Goal: Task Accomplishment & Management: Use online tool/utility

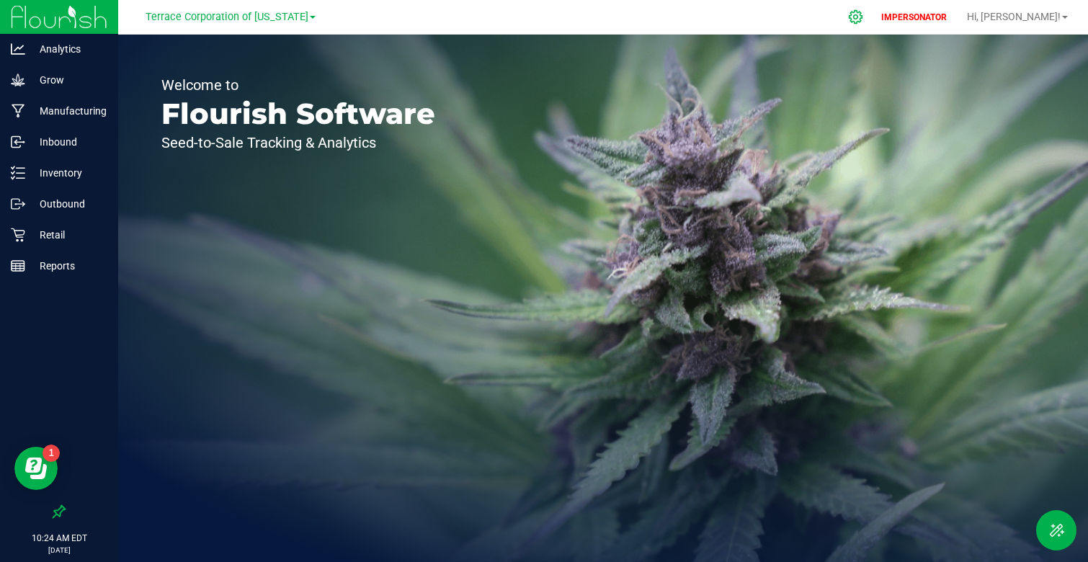
click at [863, 15] on icon at bounding box center [856, 17] width 14 height 14
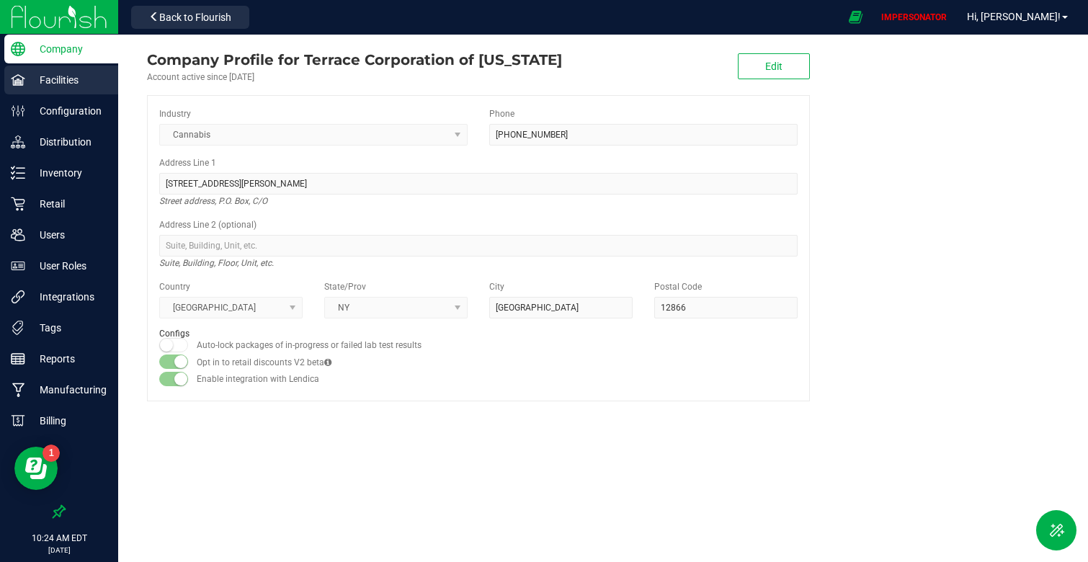
click at [65, 79] on p "Facilities" at bounding box center [68, 79] width 86 height 17
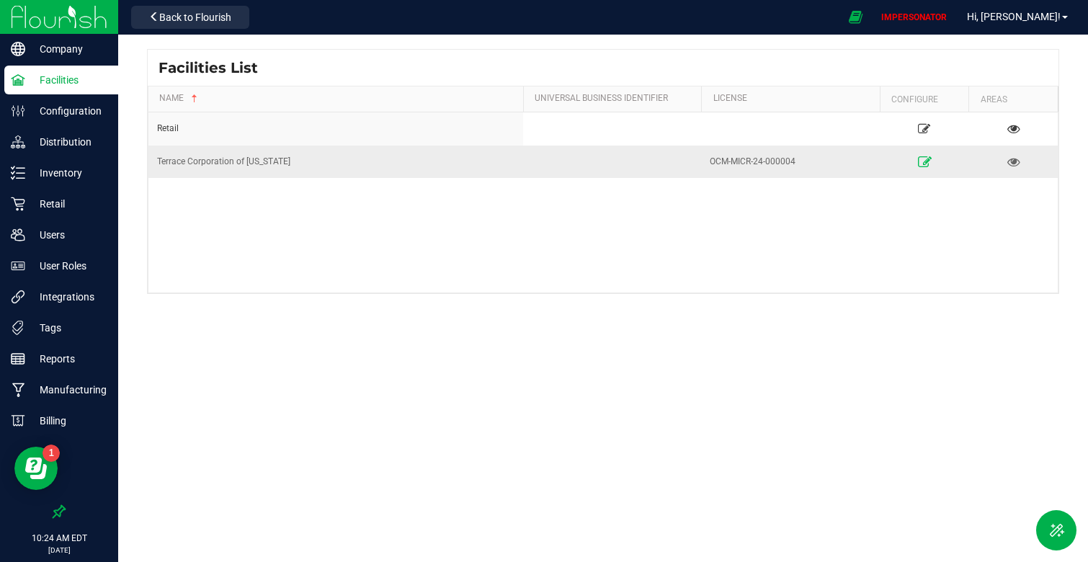
click at [927, 159] on icon at bounding box center [925, 161] width 14 height 10
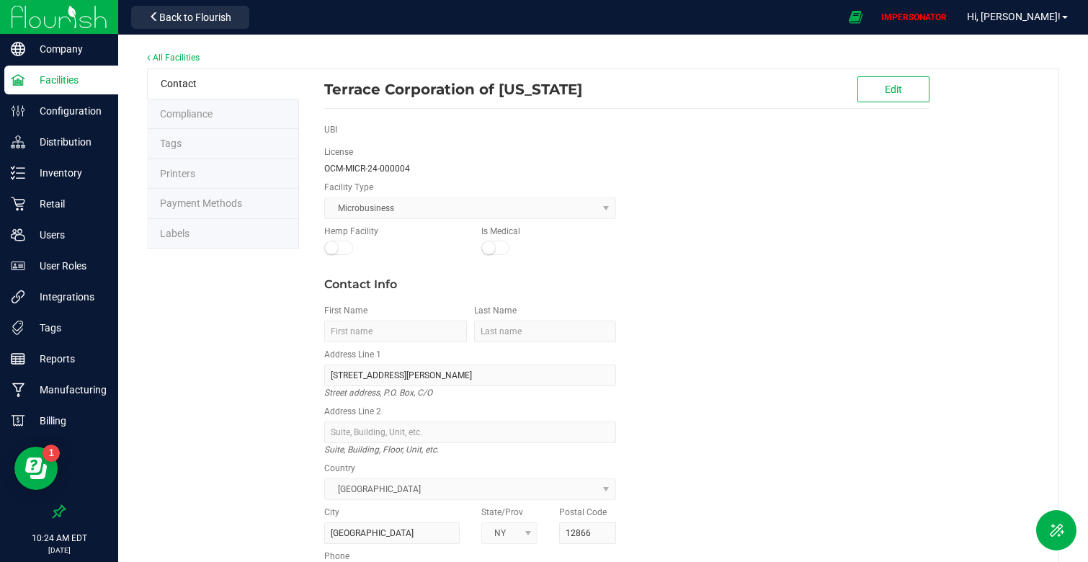
click at [196, 236] on li "Labels" at bounding box center [223, 234] width 152 height 30
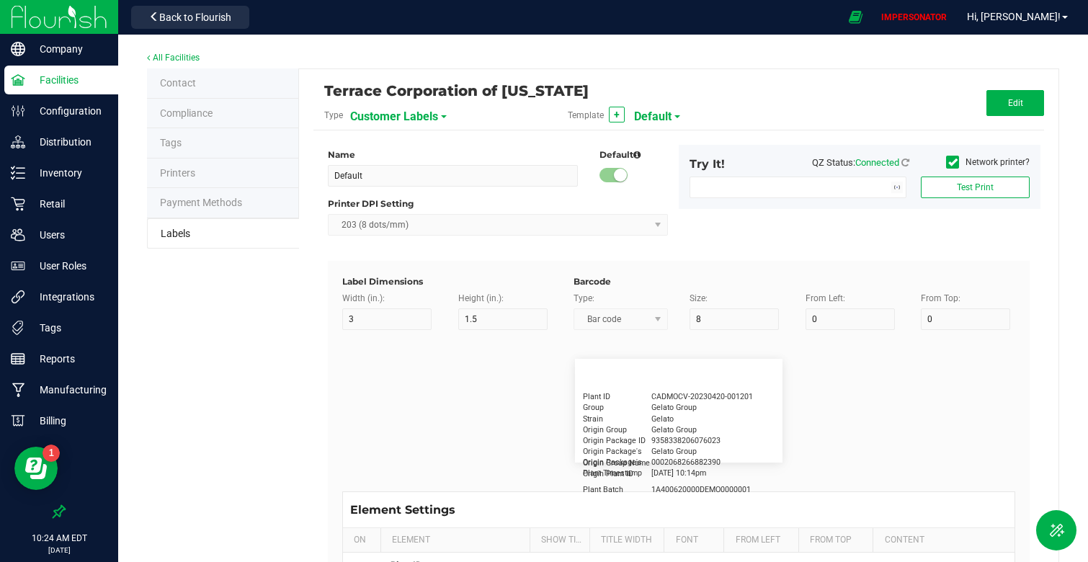
type input "2.25"
type input "1.25"
type input "20"
type input "5"
type input "Customer"
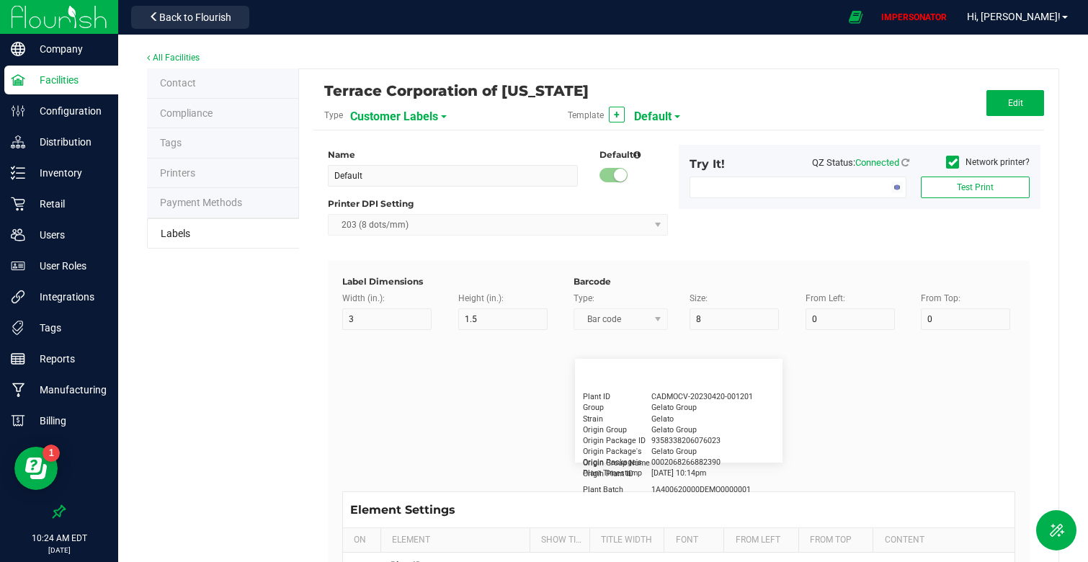
type input "15"
type input "5"
type input "[PERSON_NAME]"
type input "Product"
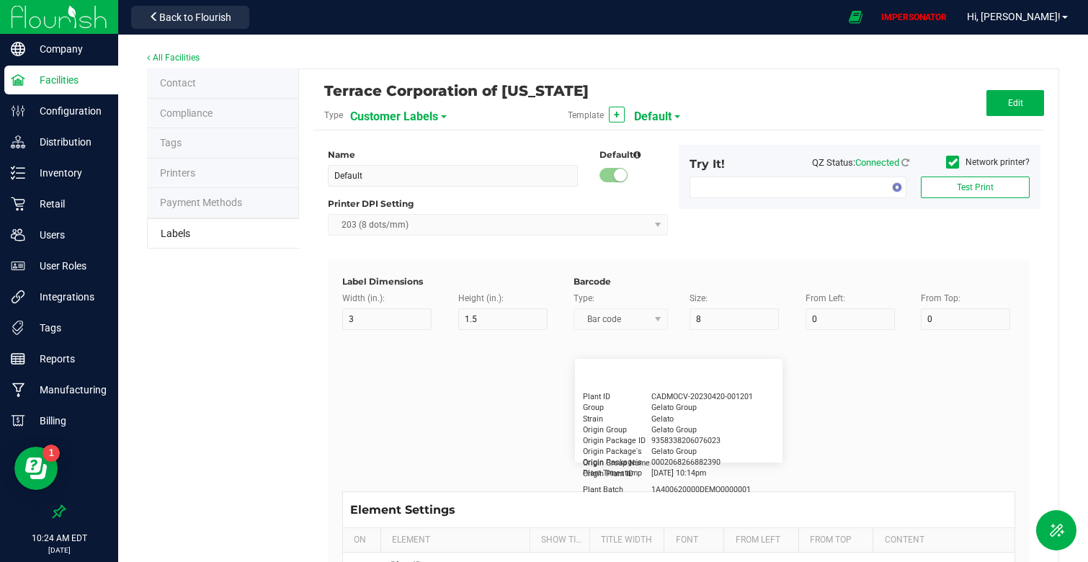
type input "15"
type input "5"
type input "10"
type input "GSC Oil Tincture"
type input "Qty"
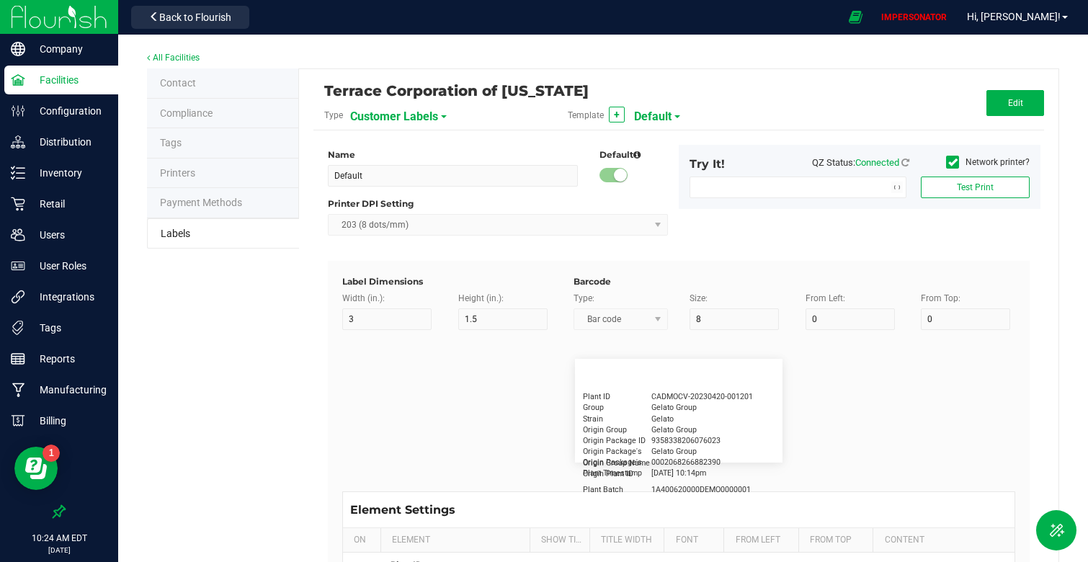
type input "5"
type input "15"
type input "3 ea"
type input "Physician"
type input "15"
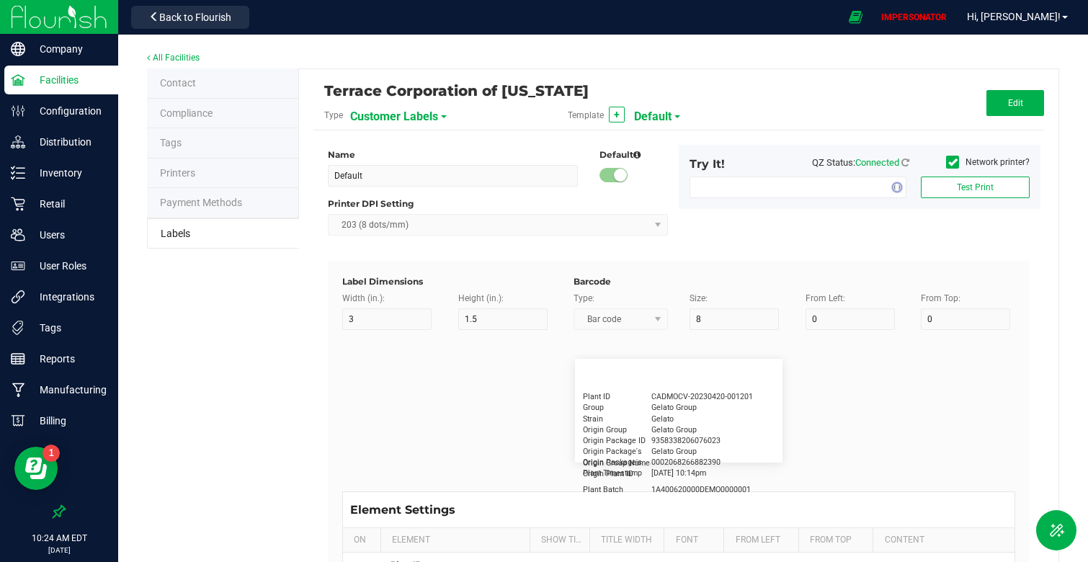
type input "5"
type input "Docfirst Doclast, MD."
type input "Order Date"
type input "15"
type input "5"
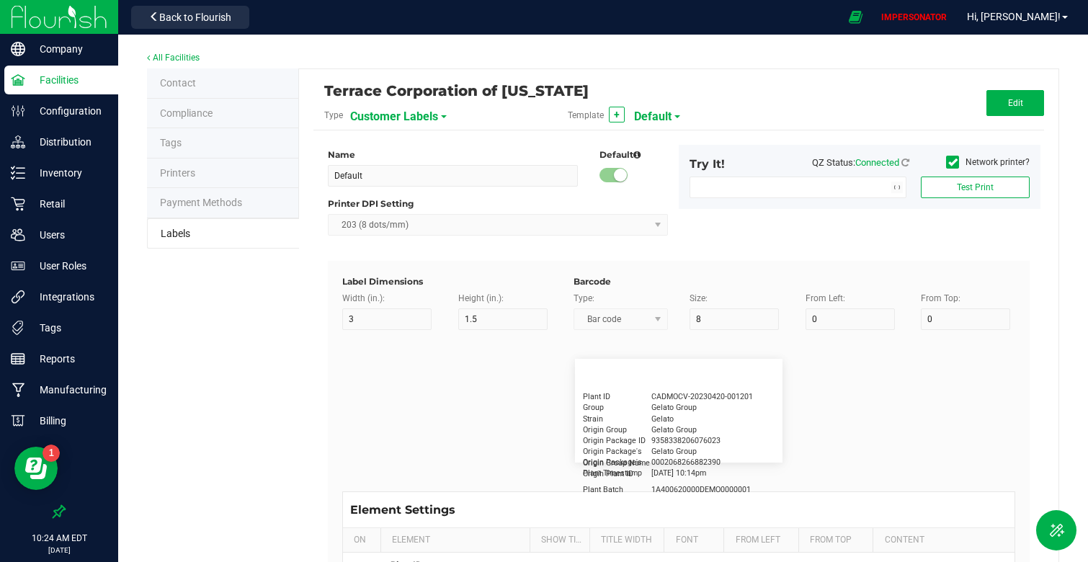
type input "25"
type input "[DATE] 1:17 pm"
type input "Package ID"
type input "15"
type input "5"
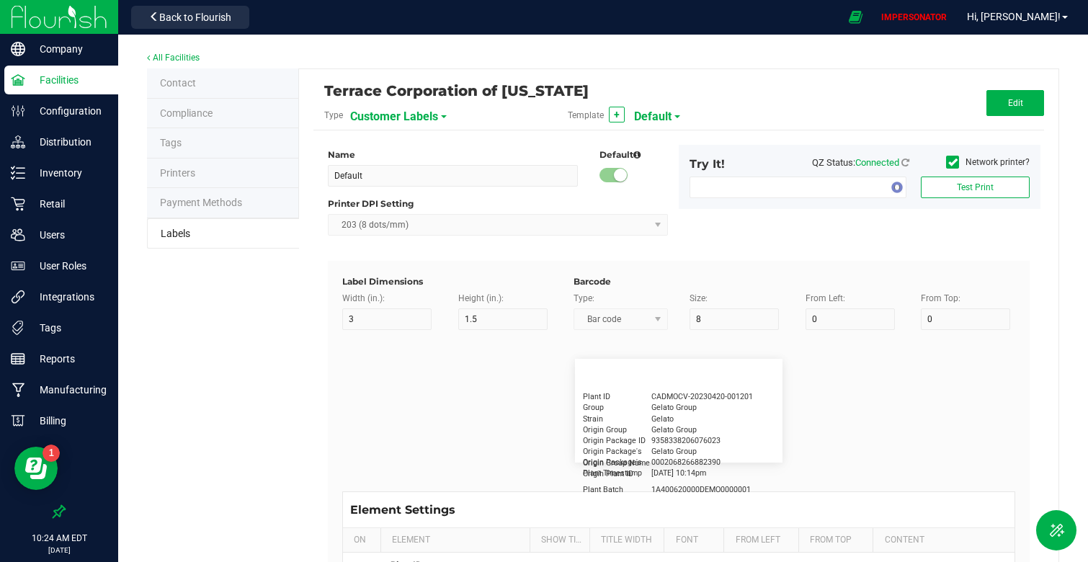
type input "10"
type input "CADMODS-20230420-096"
type input "Lot Number"
type input "15"
type input "5"
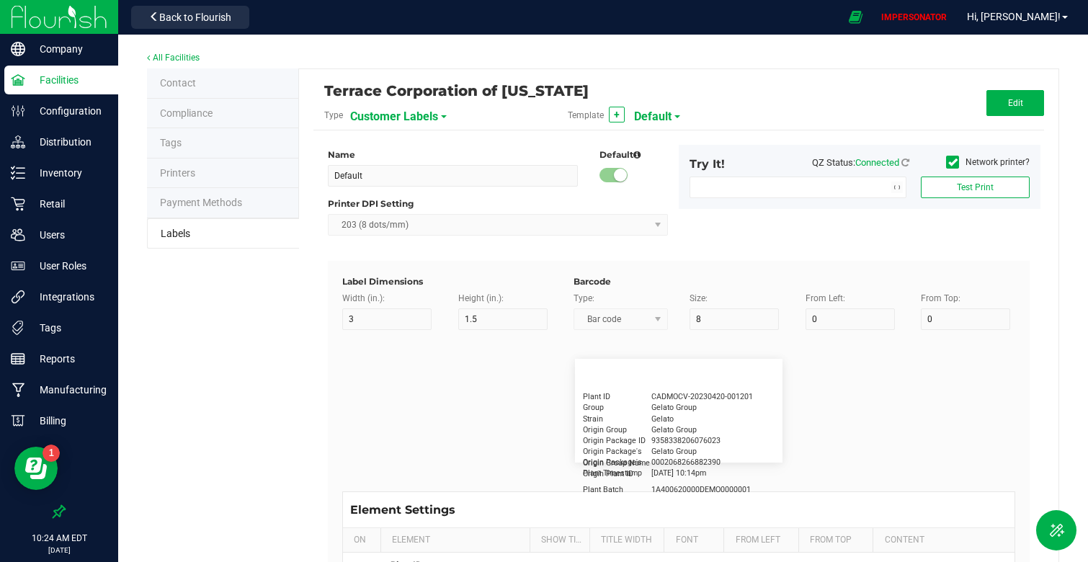
type input "10"
type input "LOTPXGDP-0912"
type input "Warning"
type input "15"
type input "5"
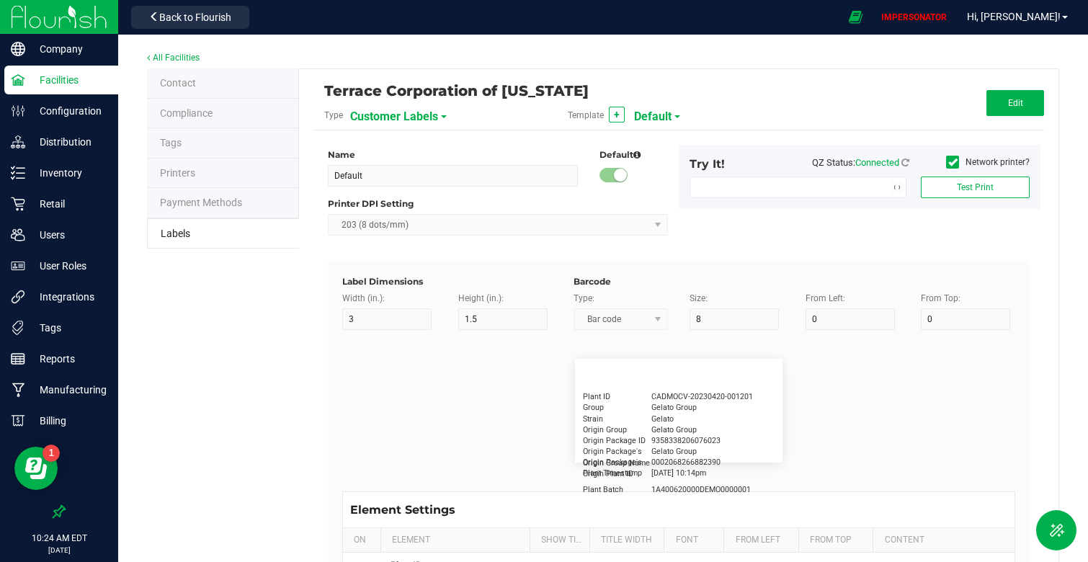
type input "30"
type input "Type Warning Here"
type input "Brand"
type input "15"
type input "5"
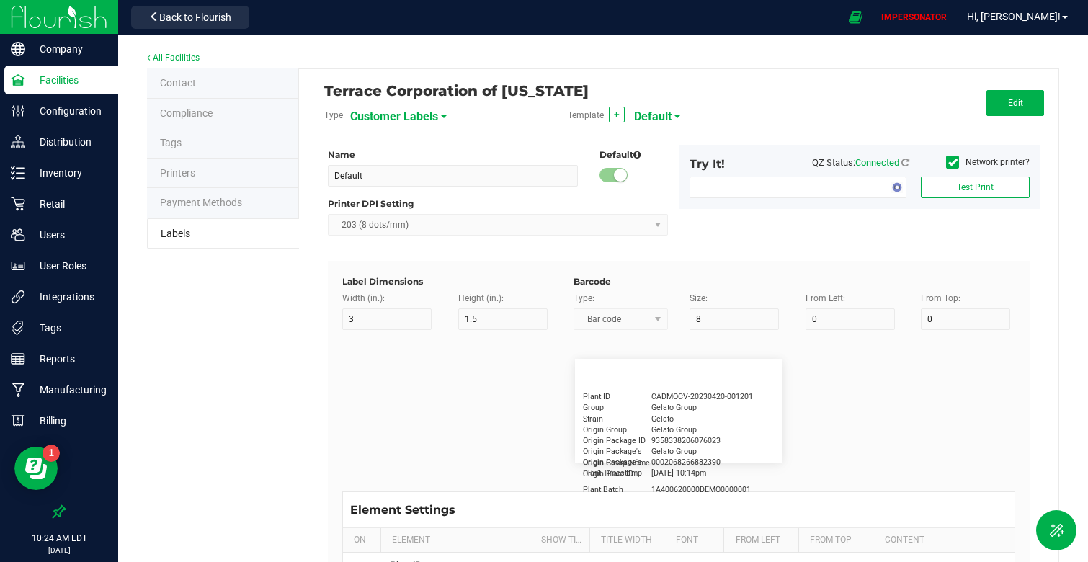
type input "30"
type input "Cannabis Co."
type input "NDC Number"
type input "15"
type input "5"
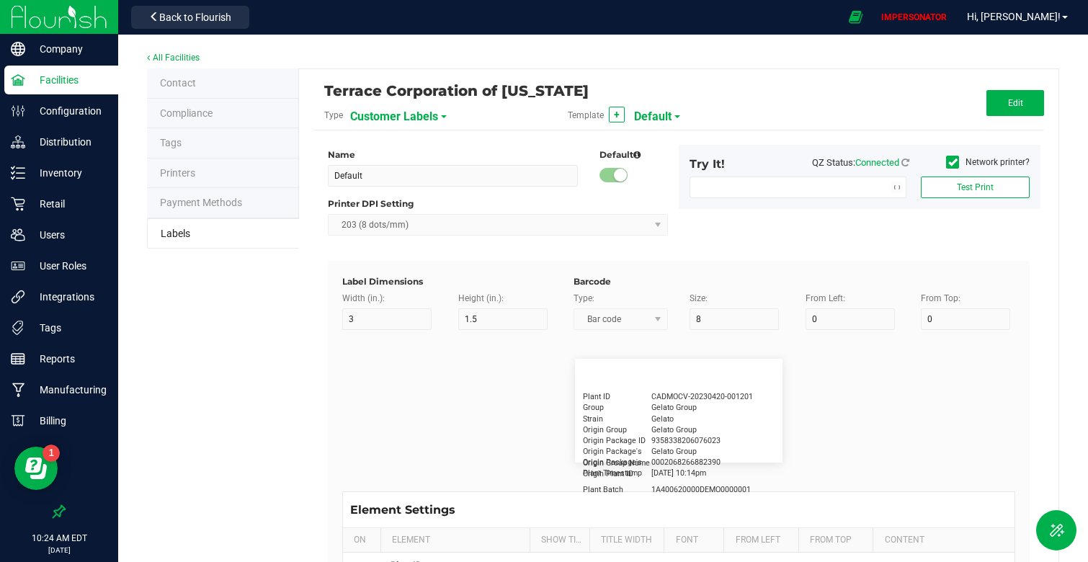
type input "30"
type input "[PHONE_NUMBER]"
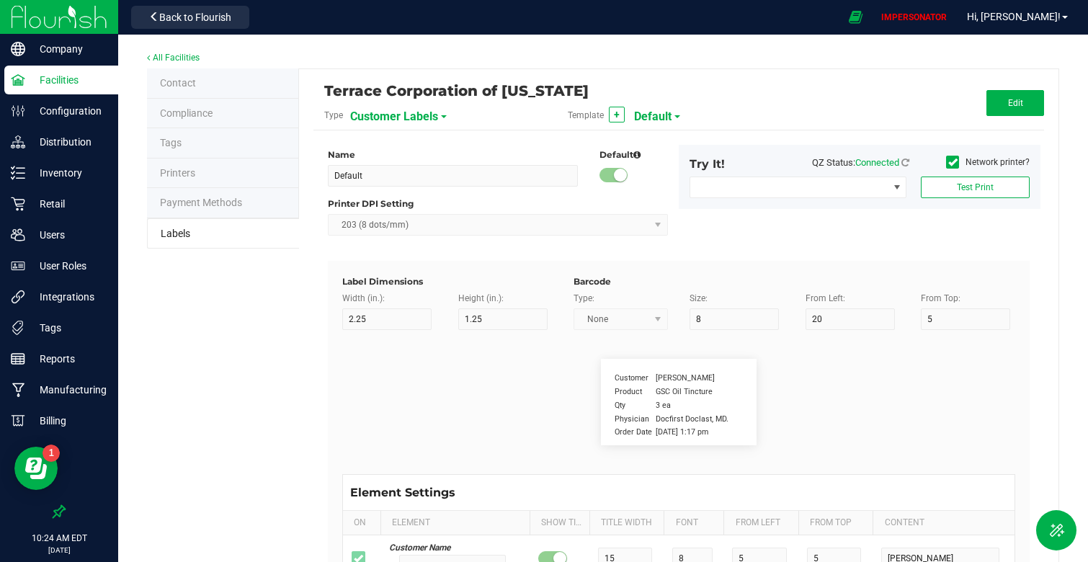
click at [427, 113] on span "Customer Labels" at bounding box center [394, 117] width 88 height 25
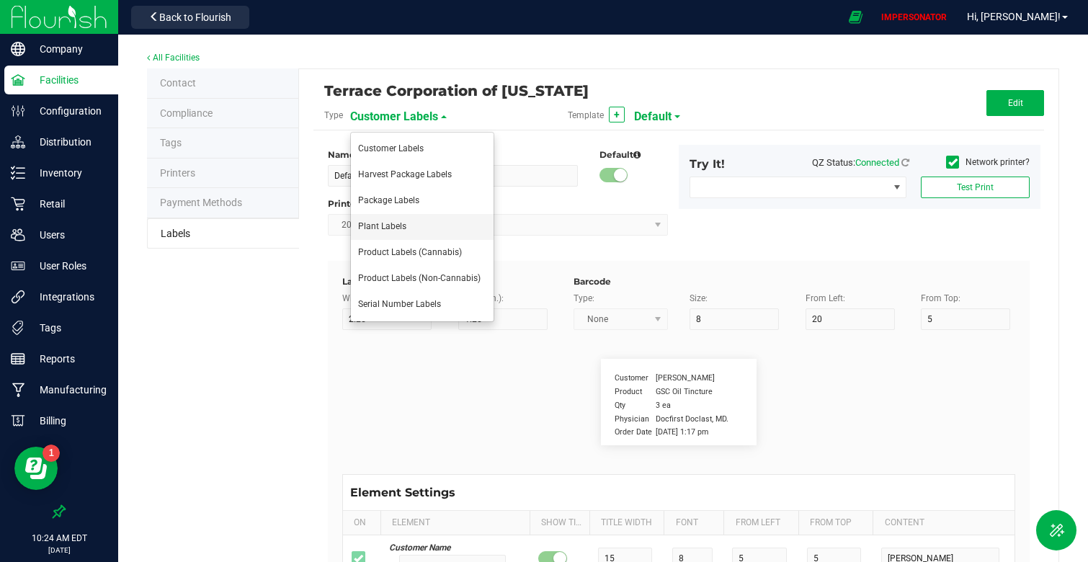
click at [409, 220] on li "Plant Labels" at bounding box center [422, 227] width 143 height 26
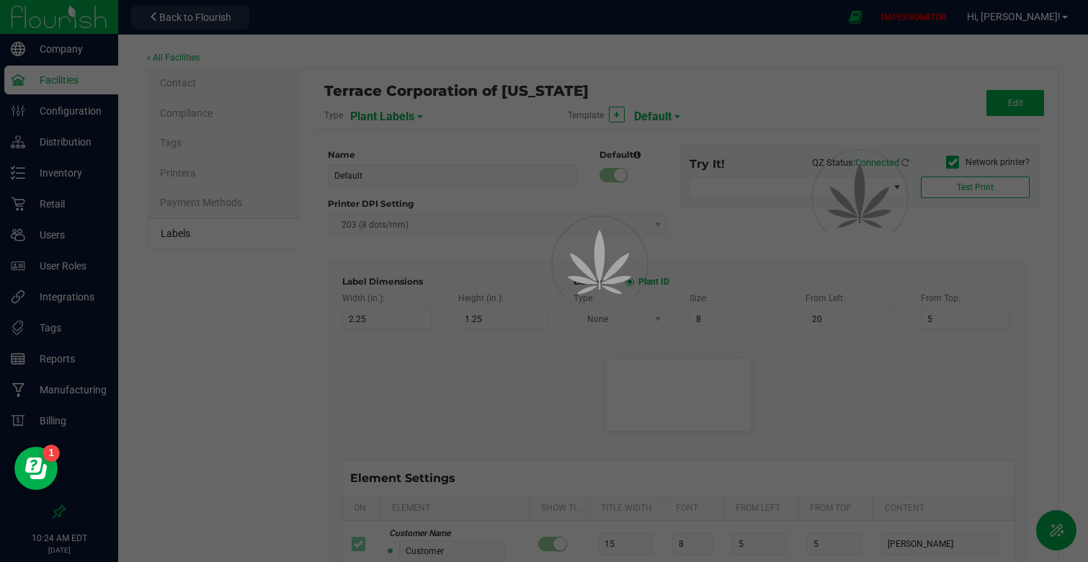
type input "Collared Plant Tags (1x10 in, 4 across)"
type input "3"
type input "1.5"
type input "0"
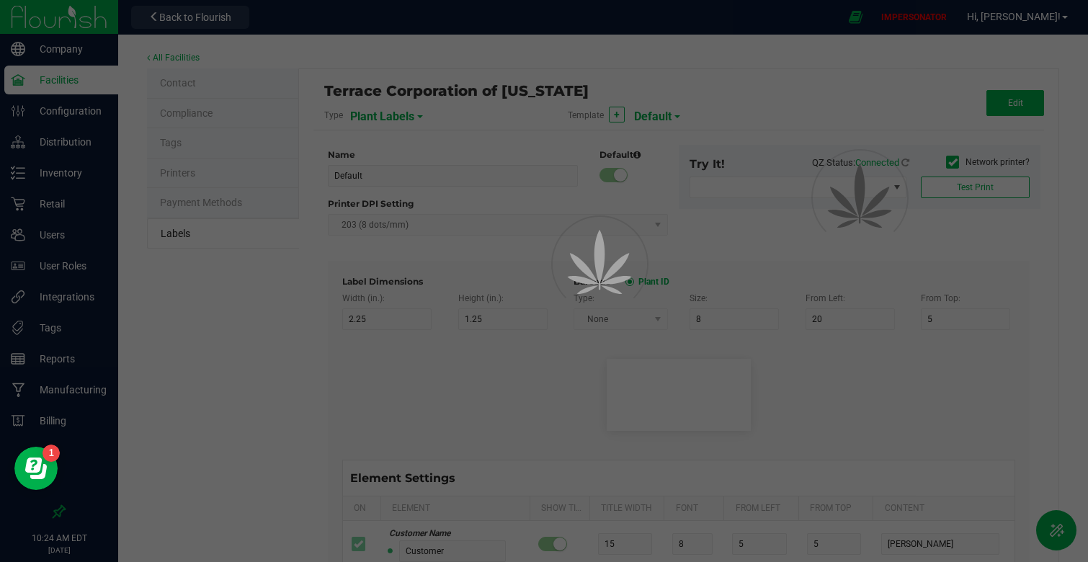
type input "Plant ID"
type input "25"
type input "3"
type input "12"
type input "CADMOCV-20230420-001201"
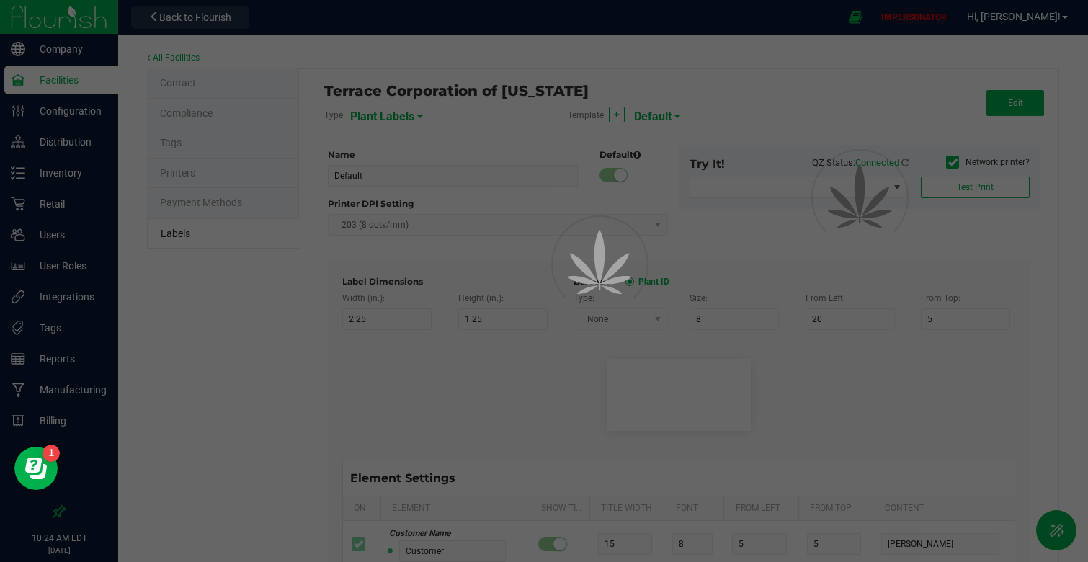
type input "Group"
type input "25"
type input "3"
type input "16"
type input "Gelato Group"
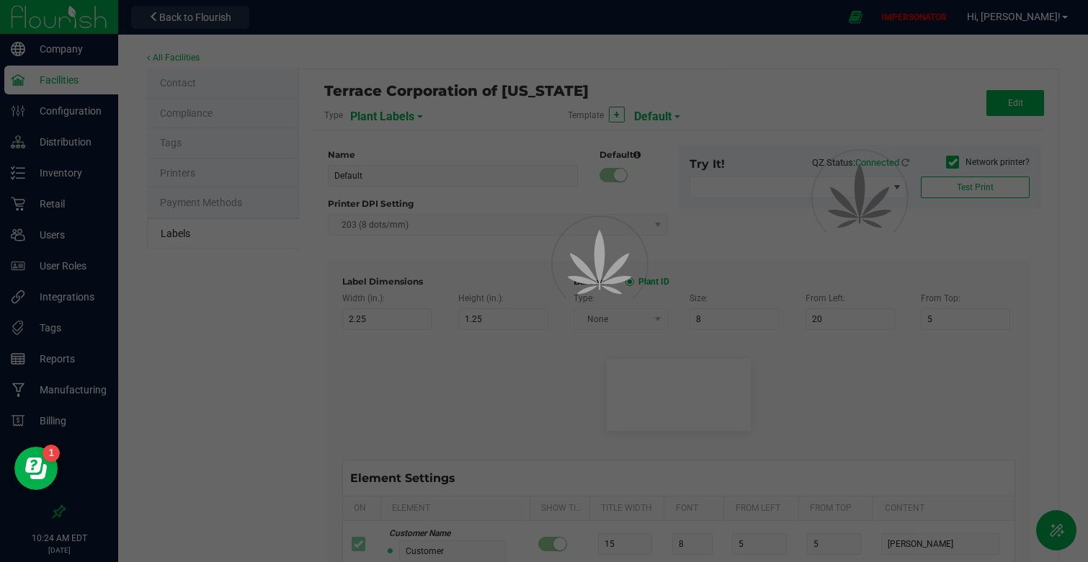
type input "Alive Count"
type input "52"
type input "16"
type input "420"
type input "Strain"
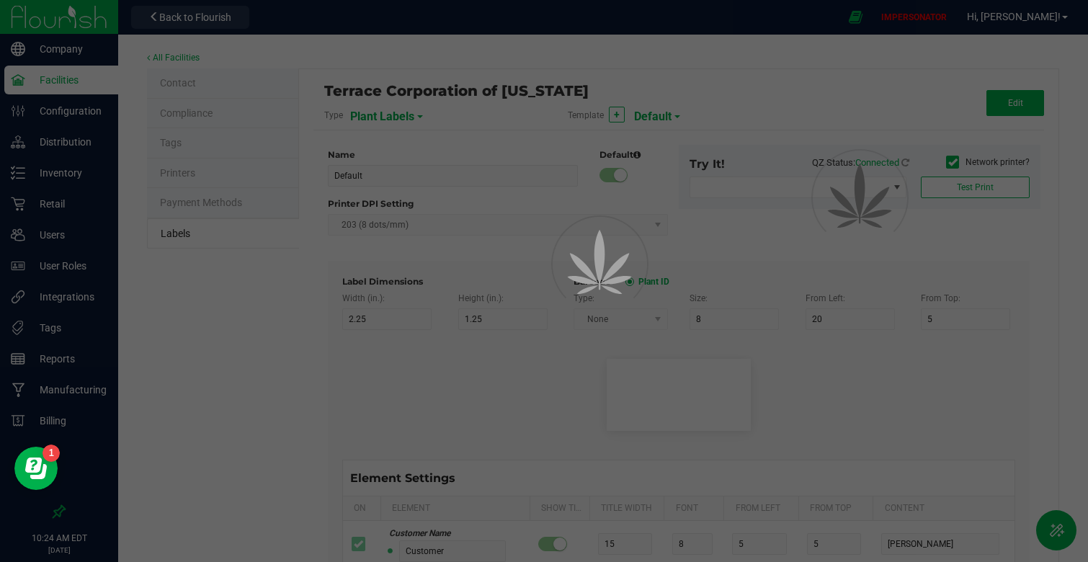
type input "25"
type input "3"
type input "Gelato"
type input "Origin Group"
type input "25"
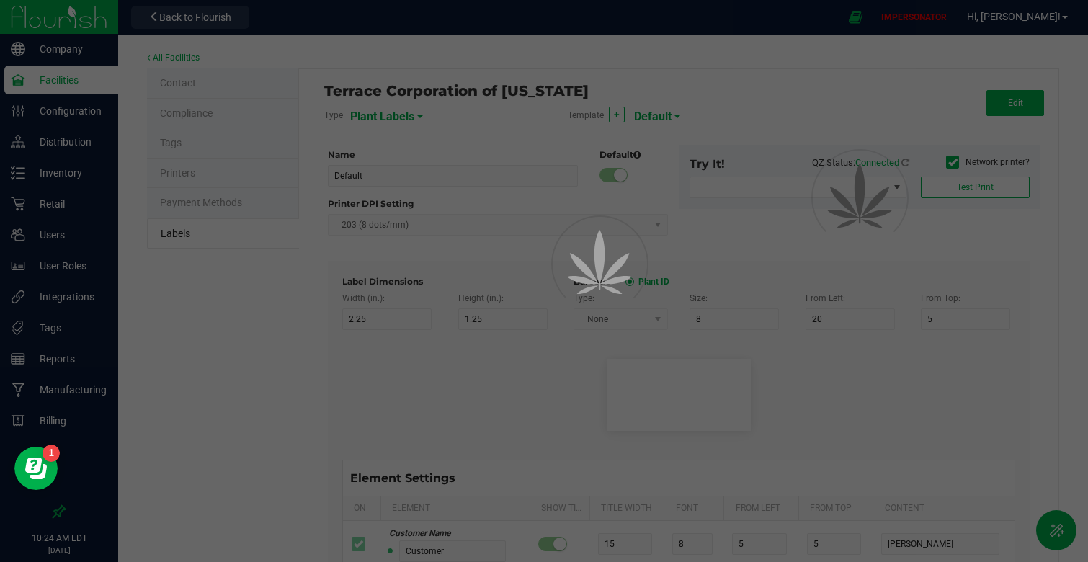
type input "3"
type input "24"
type input "Gelato Group"
type input "Origin Package ID"
type input "25"
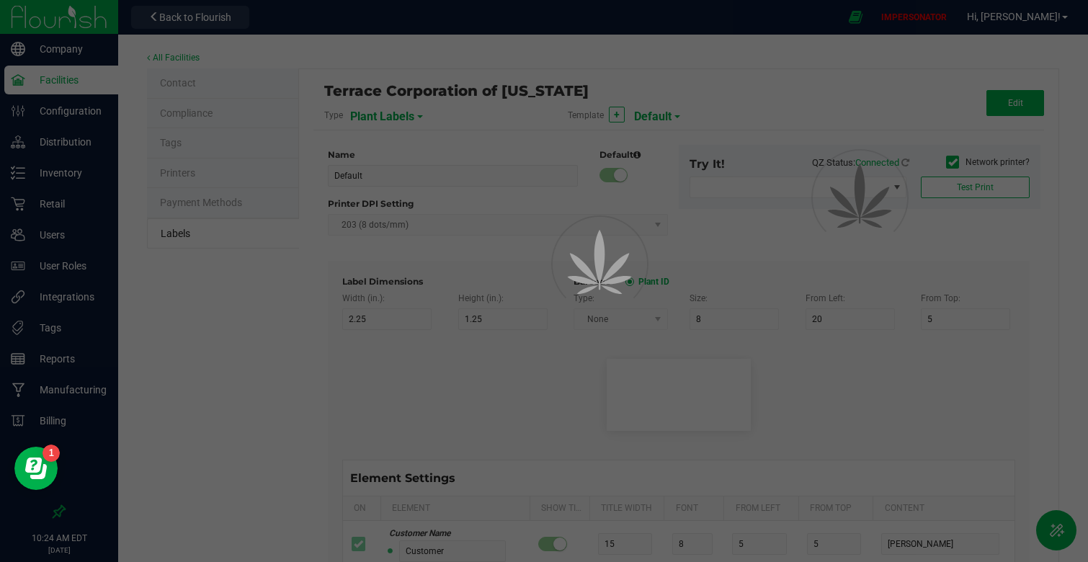
type input "3"
type input "28"
type input "9358338206076023"
type input "Origin Package's Origin Group Name"
type input "25"
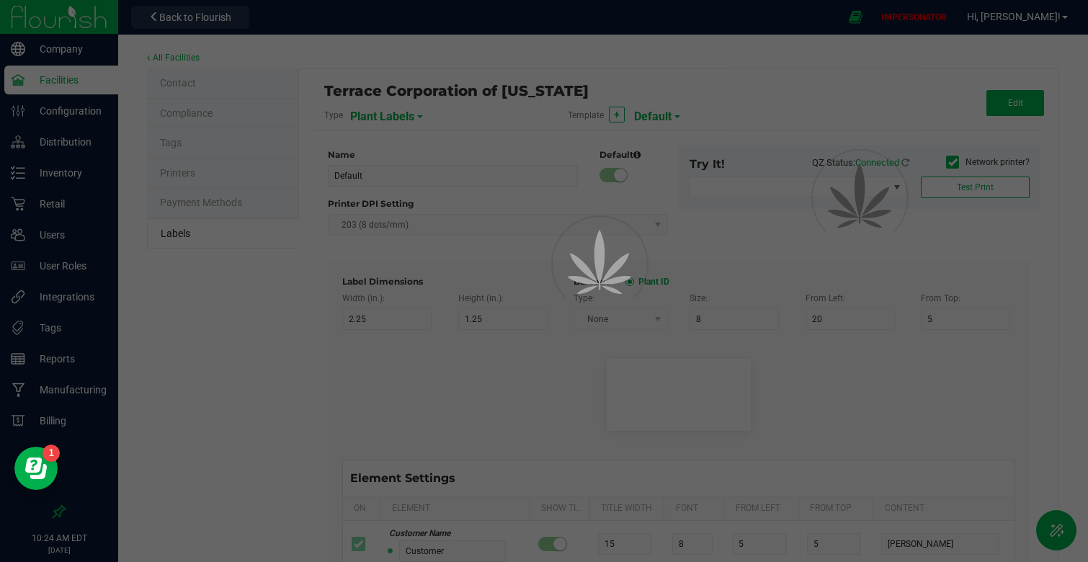
type input "3"
type input "32"
type input "Gelato Group"
type input "Origin Package's Origin Plant ID"
type input "25"
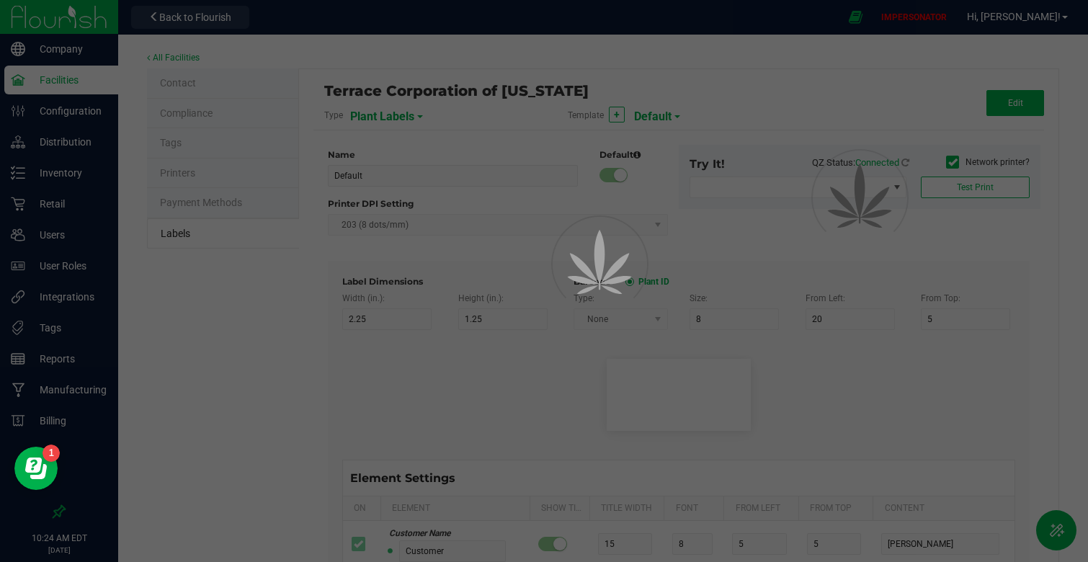
type input "3"
type input "36"
type input "0002068266882390"
type input "Plant Timestamp"
type input "25"
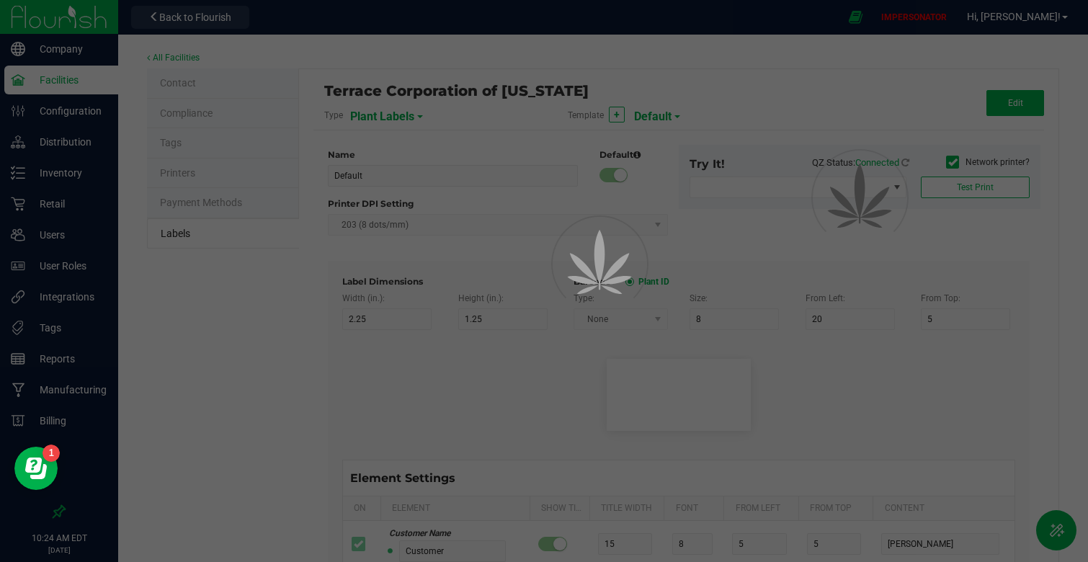
type input "3"
type input "40"
type input "[DATE] 10:14pm"
type input "Plant Batch"
type input "25"
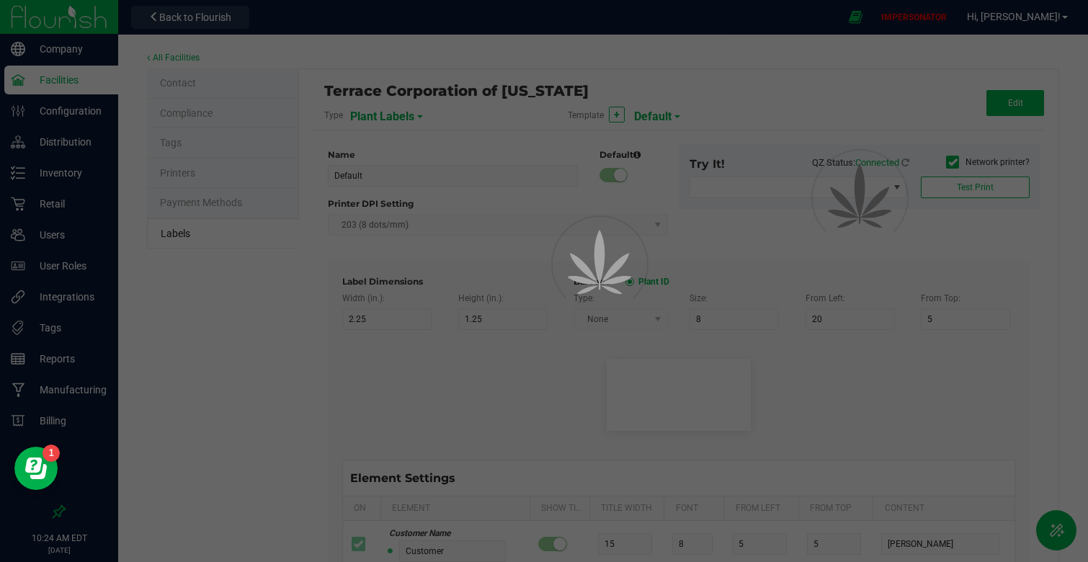
type input "3"
type input "46"
type input "1A400620000DEMO0000001"
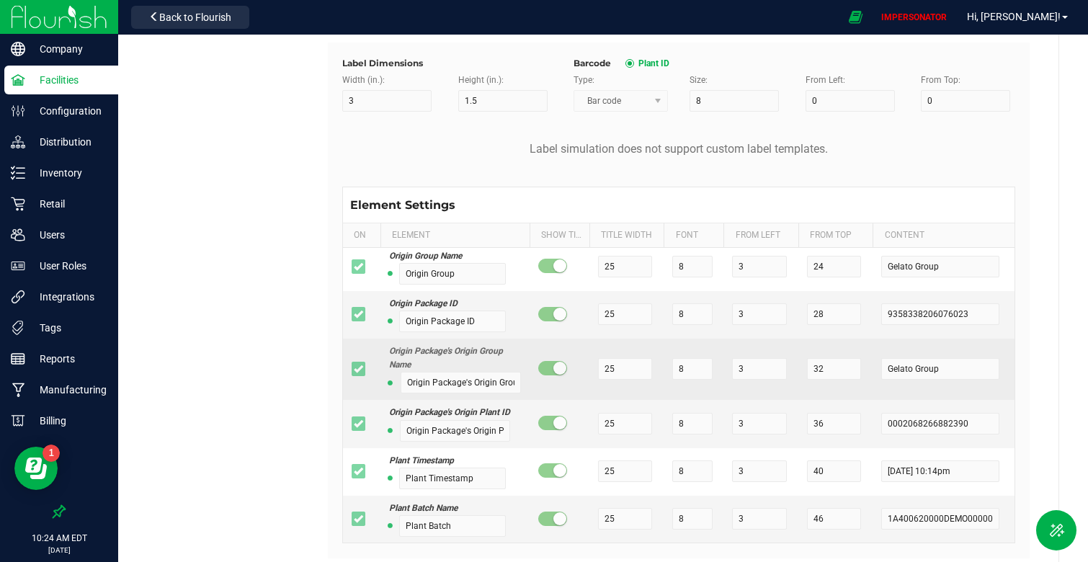
scroll to position [298, 0]
